Goal: Check status: Check status

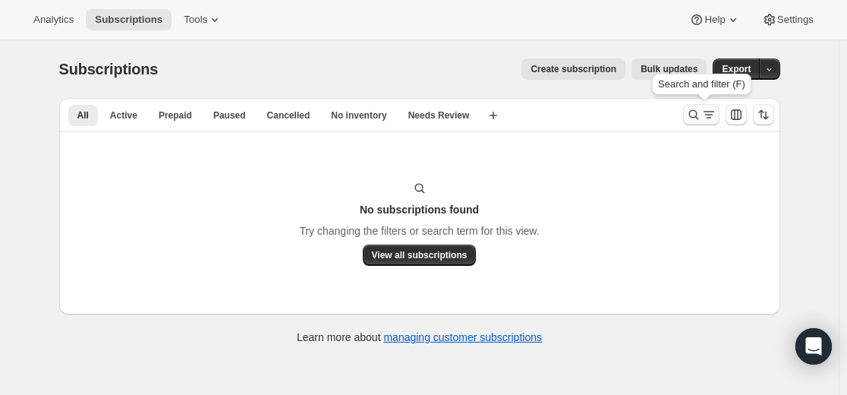
click at [687, 116] on button "Search and filter results" at bounding box center [701, 114] width 36 height 21
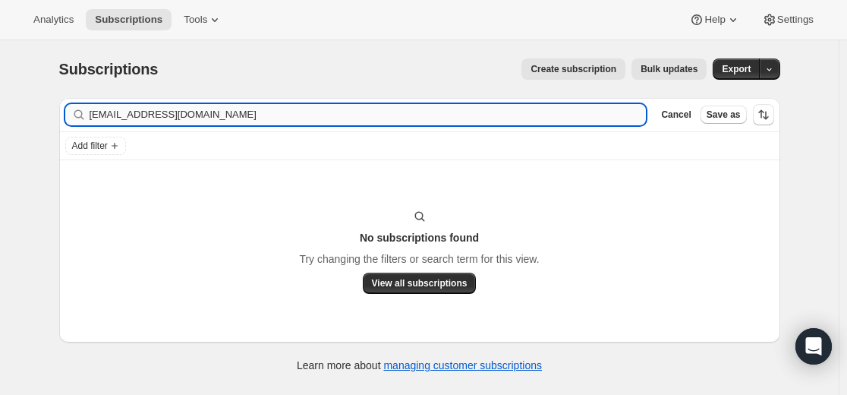
click at [527, 120] on input "[EMAIL_ADDRESS][DOMAIN_NAME]" at bounding box center [368, 114] width 557 height 21
type input "[EMAIL_ADDRESS][DOMAIN_NAME]"
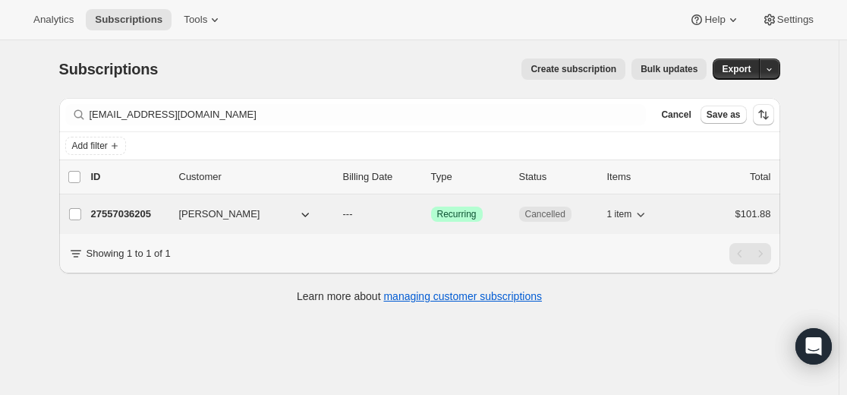
click at [135, 214] on p "27557036205" at bounding box center [129, 213] width 76 height 15
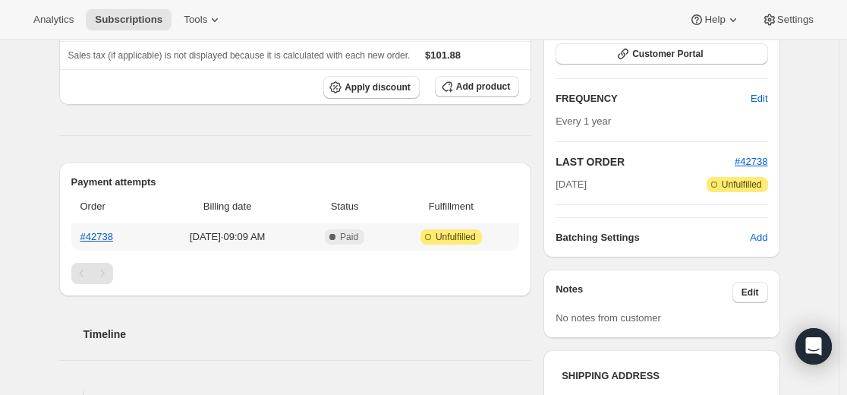
scroll to position [228, 0]
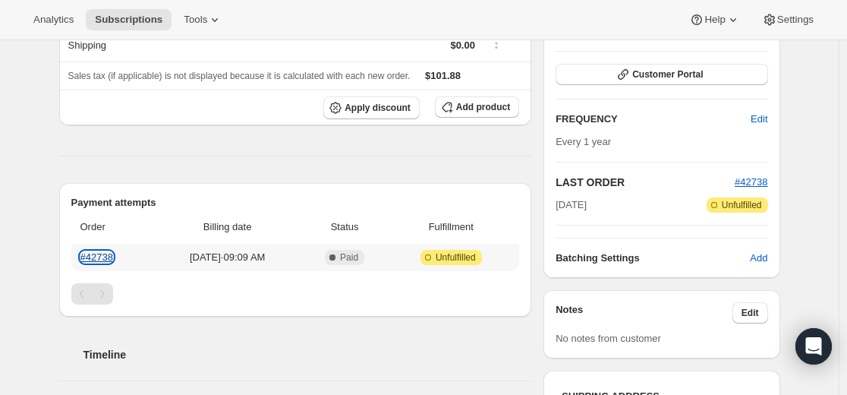
click at [106, 259] on link "#42738" at bounding box center [96, 256] width 33 height 11
